Goal: Information Seeking & Learning: Find specific fact

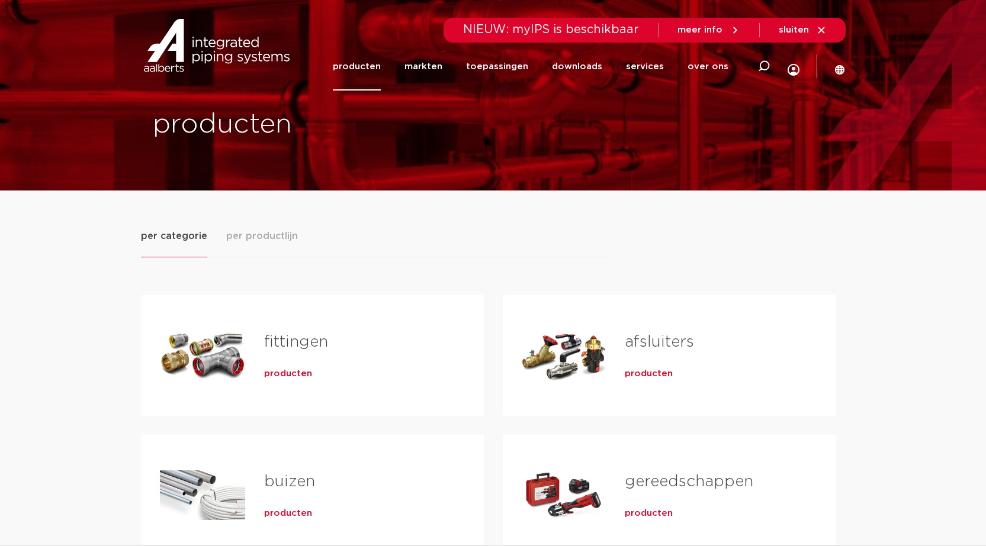
click at [594, 345] on div "Tabs. Open items met enter of spatie, sluit af met escape en navigeer met de pi…" at bounding box center [563, 355] width 85 height 83
click at [656, 347] on link "afsluiters" at bounding box center [658, 341] width 69 height 15
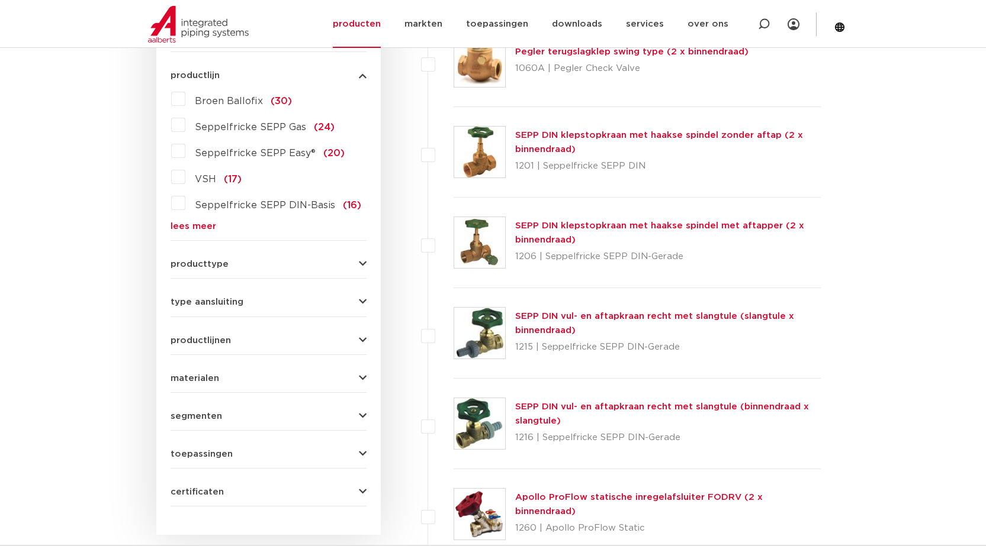
scroll to position [389, 0]
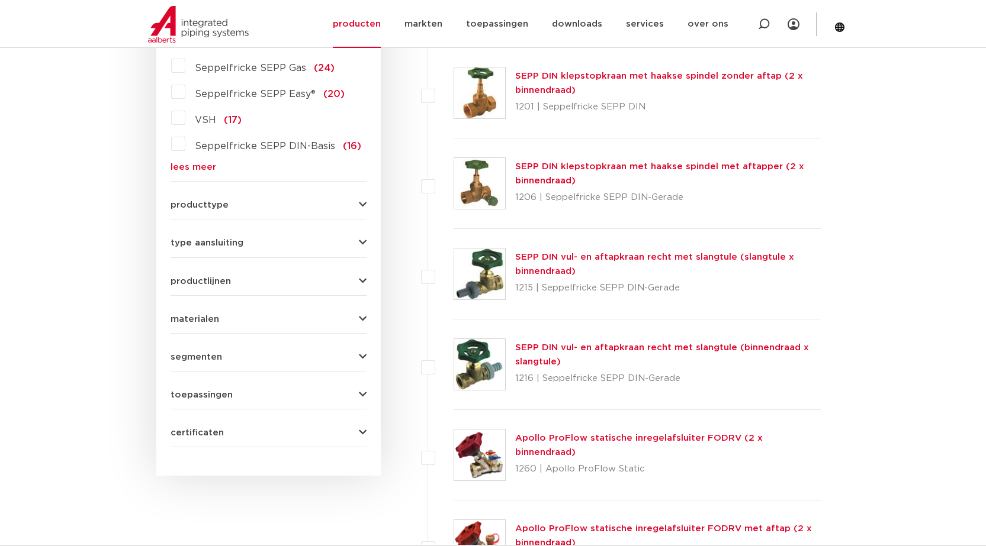
click at [213, 429] on span "certificaten" at bounding box center [196, 433] width 53 height 9
click at [215, 456] on span "KIWA" at bounding box center [209, 458] width 28 height 9
click at [0, 0] on input "KIWA (48)" at bounding box center [0, 0] width 0 height 0
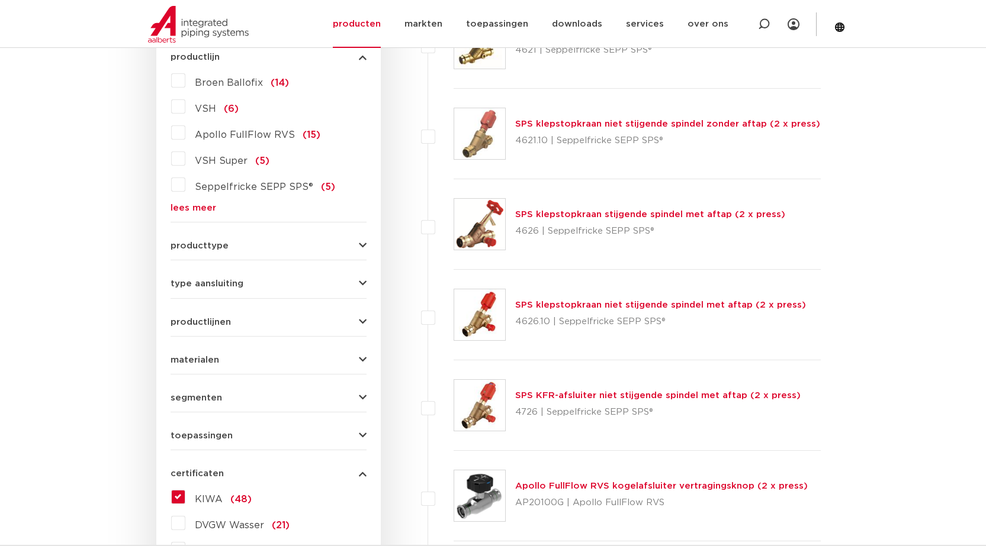
scroll to position [330, 0]
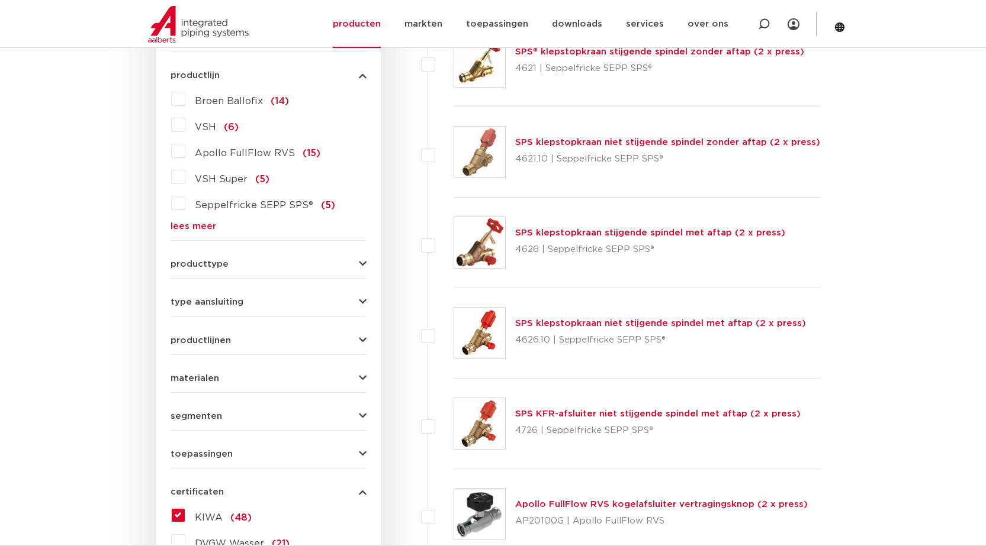
click at [669, 234] on link "SPS klepstopkraan stijgende spindel met aftap (2 x press)" at bounding box center [650, 232] width 270 height 9
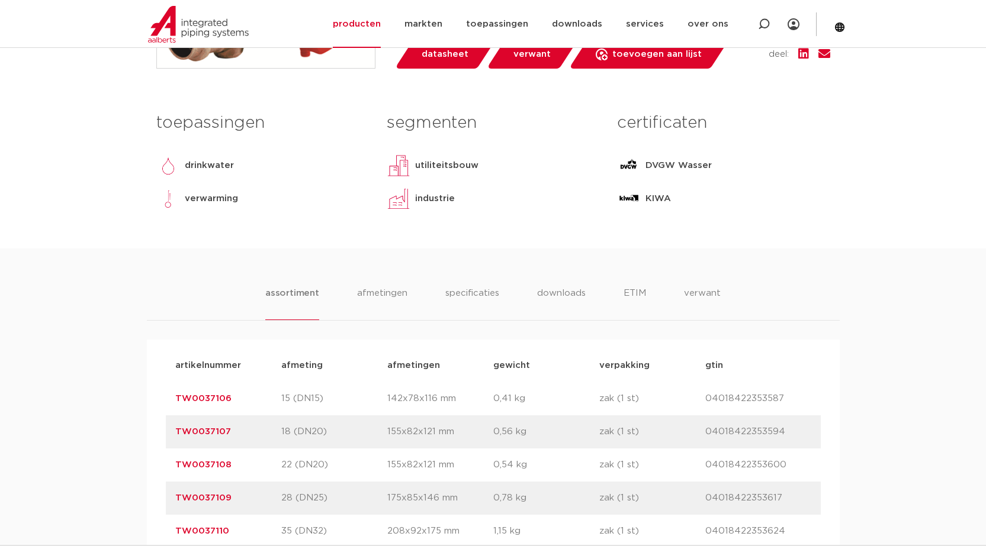
scroll to position [533, 0]
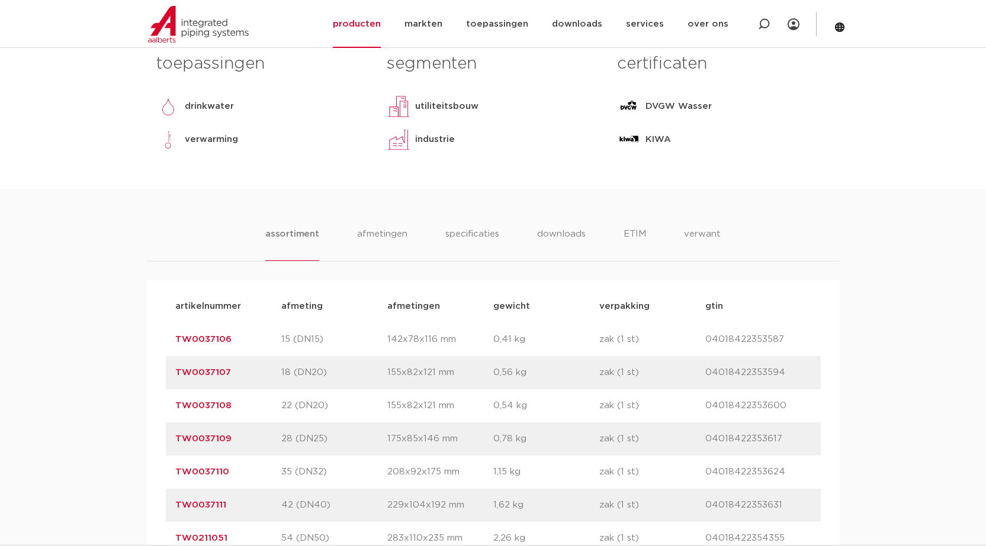
drag, startPoint x: 706, startPoint y: 473, endPoint x: 784, endPoint y: 475, distance: 77.6
click at [784, 475] on p "04018422353624" at bounding box center [758, 472] width 106 height 14
copy p "04018422353624"
click at [218, 471] on link "TW0037110" at bounding box center [202, 472] width 54 height 9
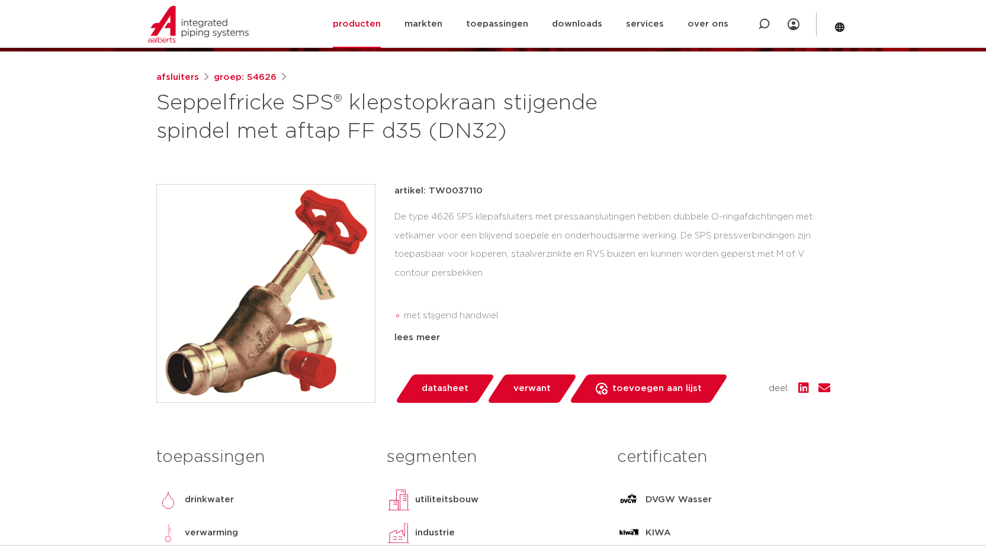
scroll to position [118, 0]
